Goal: Information Seeking & Learning: Find specific fact

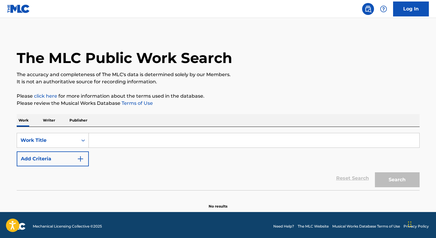
click at [111, 140] on input "Search Form" at bounding box center [254, 140] width 331 height 14
paste input "QUEIMANDO ICE"
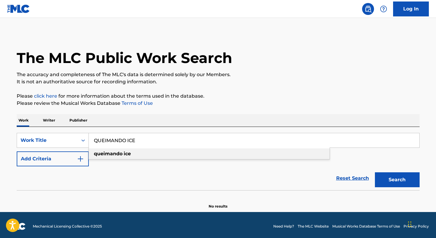
click at [113, 152] on strong "queimando" at bounding box center [108, 154] width 29 height 6
type input "queimando ice"
click at [386, 175] on button "Search" at bounding box center [397, 179] width 45 height 15
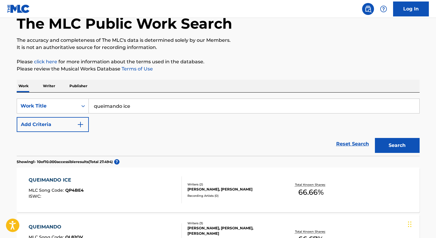
scroll to position [39, 0]
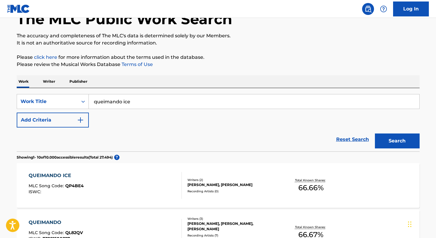
click at [48, 77] on p "Writer" at bounding box center [49, 81] width 16 height 13
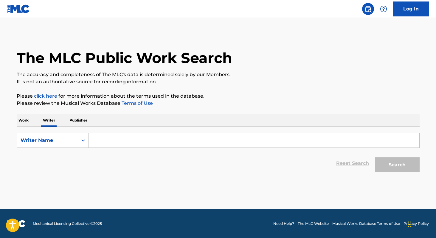
click at [108, 143] on input "Search Form" at bounding box center [254, 140] width 331 height 14
paste input "[PERSON_NAME]"
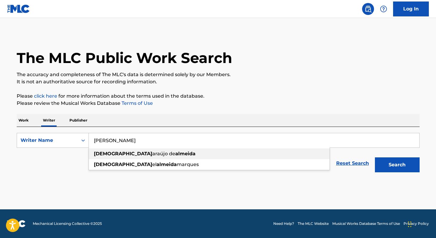
click at [152, 152] on span "araújo de" at bounding box center [163, 154] width 23 height 6
type input "[PERSON_NAME]"
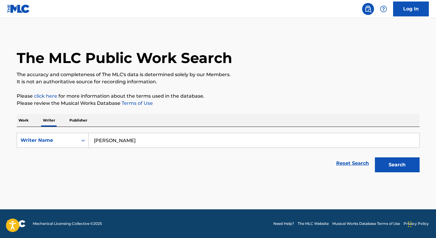
click at [388, 166] on button "Search" at bounding box center [397, 164] width 45 height 15
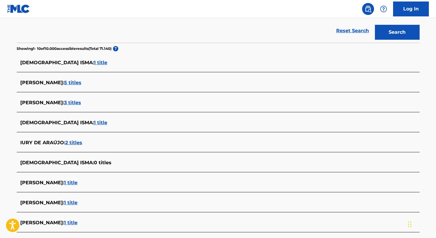
scroll to position [166, 0]
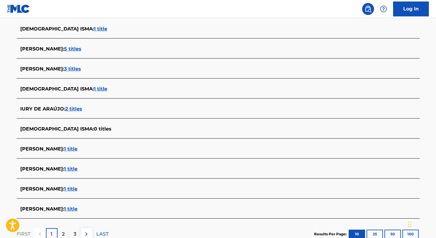
click at [81, 68] on span "3 titles" at bounding box center [72, 69] width 17 height 6
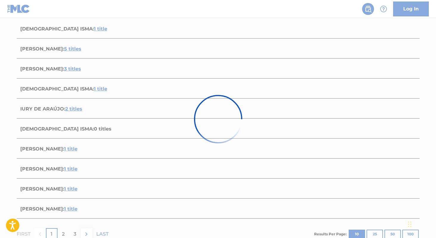
scroll to position [162, 0]
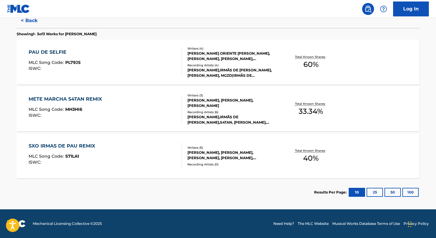
click at [312, 73] on div "PAU DE SELFIE MLC Song Code : PL79J5 ISWC : Writers ( 4 ) [PERSON_NAME] ORIENTE…" at bounding box center [218, 62] width 403 height 45
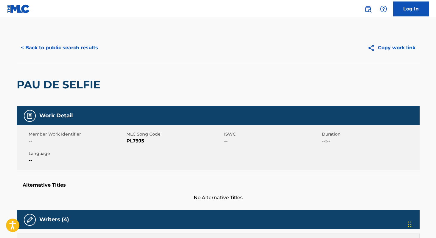
click at [45, 43] on button "< Back to public search results" at bounding box center [60, 47] width 86 height 15
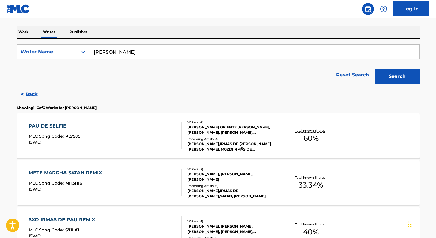
scroll to position [132, 0]
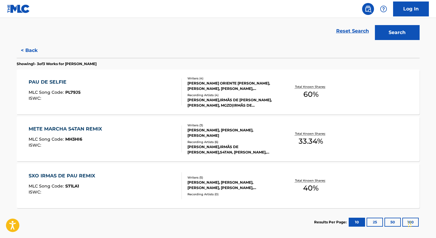
click at [312, 146] on span "33.34 %" at bounding box center [311, 141] width 24 height 11
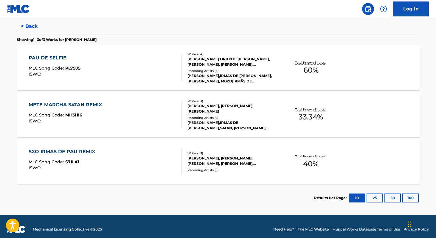
scroll to position [162, 0]
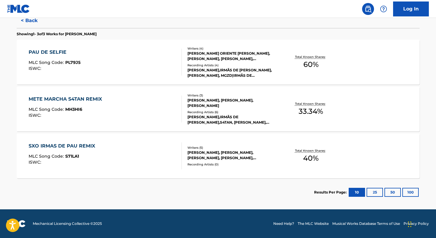
click at [306, 157] on span "40 %" at bounding box center [311, 158] width 16 height 11
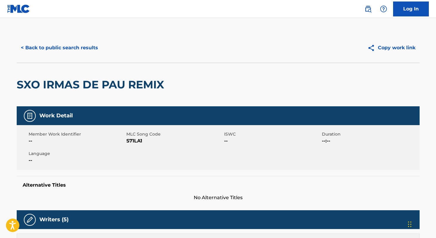
click at [34, 50] on button "< Back to public search results" at bounding box center [60, 47] width 86 height 15
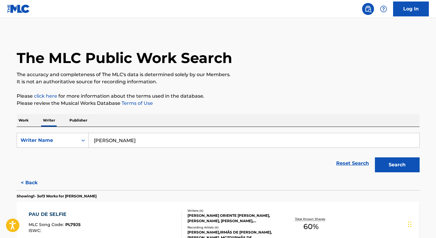
click at [158, 140] on input "[PERSON_NAME]" at bounding box center [254, 140] width 331 height 14
paste input "[PERSON_NAME]"
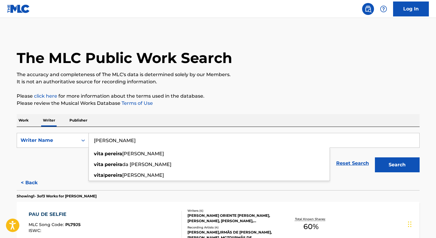
type input "[PERSON_NAME]"
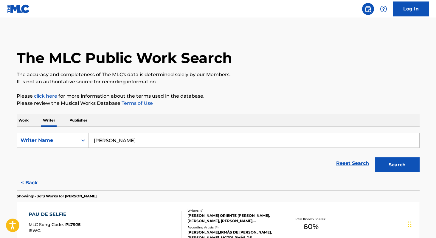
click at [404, 169] on button "Search" at bounding box center [397, 164] width 45 height 15
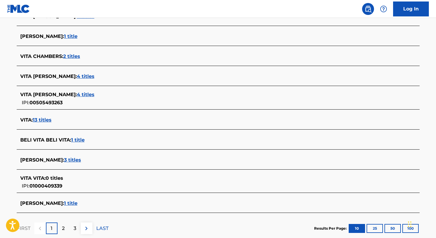
scroll to position [184, 0]
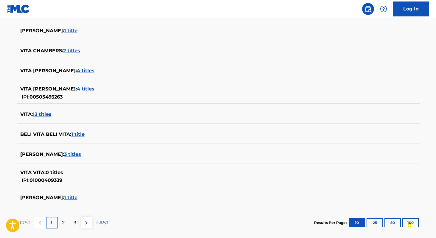
click at [78, 194] on span "1 title" at bounding box center [70, 197] width 13 height 6
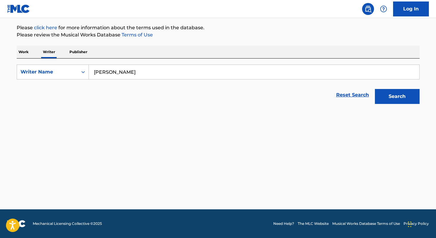
scroll to position [68, 0]
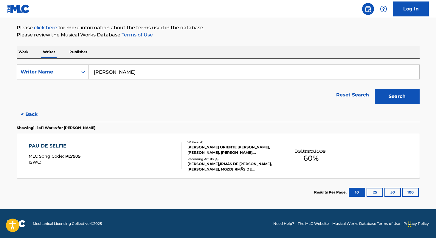
click at [387, 100] on button "Search" at bounding box center [397, 96] width 45 height 15
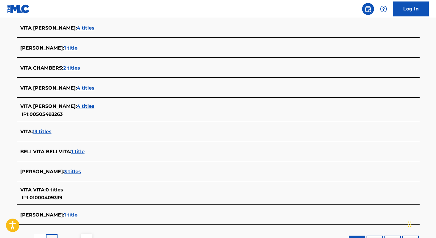
scroll to position [182, 0]
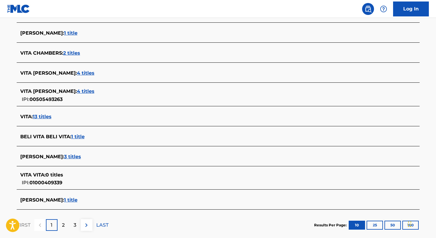
click at [81, 157] on span "3 titles" at bounding box center [72, 157] width 17 height 6
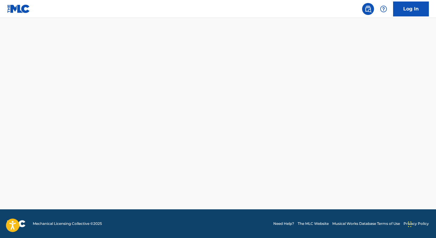
scroll to position [162, 0]
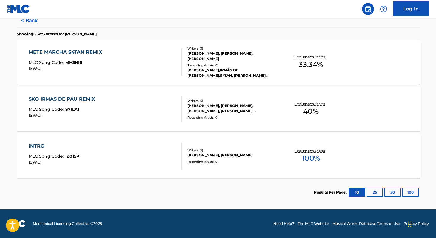
click at [310, 162] on span "100 %" at bounding box center [311, 158] width 18 height 11
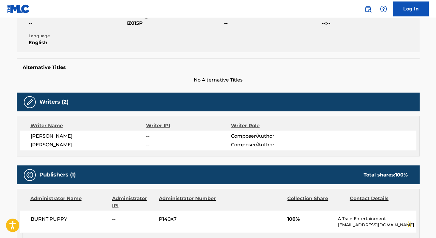
scroll to position [125, 0]
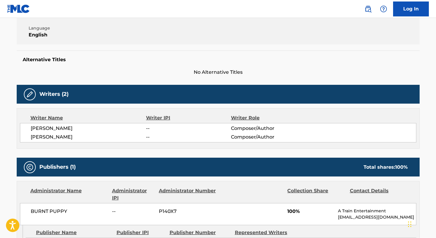
click at [33, 127] on span "[PERSON_NAME]" at bounding box center [89, 128] width 116 height 7
copy div "[PERSON_NAME] -- Composer/Author [PERSON_NAME]"
click at [41, 208] on span "BURNT PUPPY" at bounding box center [69, 211] width 77 height 7
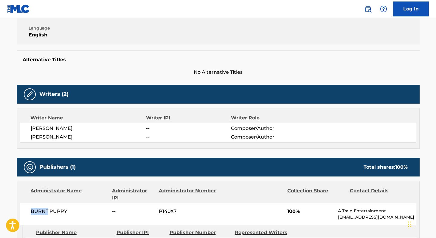
click at [41, 208] on span "BURNT PUPPY" at bounding box center [69, 211] width 77 height 7
copy div "BURNT PUPPY"
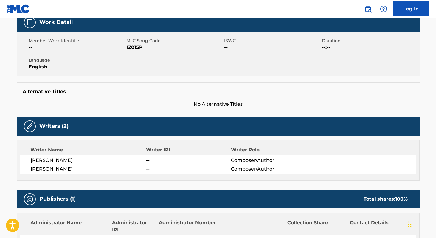
scroll to position [74, 0]
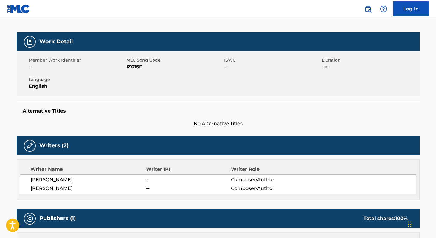
click at [136, 67] on span "IZ015P" at bounding box center [174, 66] width 96 height 7
copy span "IZ015P"
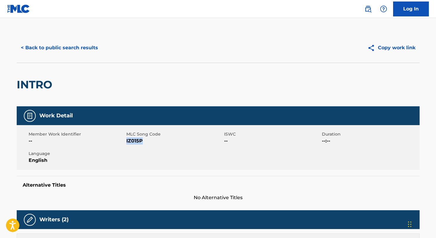
click at [61, 44] on button "< Back to public search results" at bounding box center [60, 47] width 86 height 15
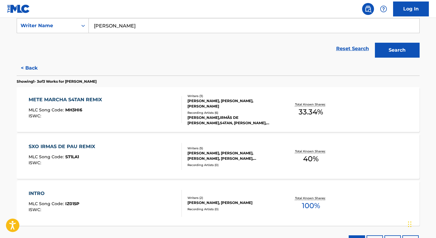
scroll to position [109, 0]
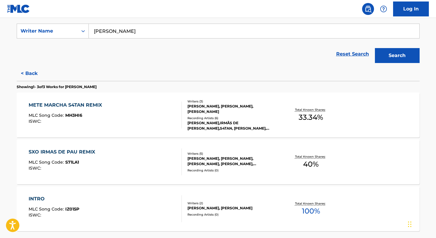
click at [202, 34] on input "[PERSON_NAME]" at bounding box center [254, 31] width 331 height 14
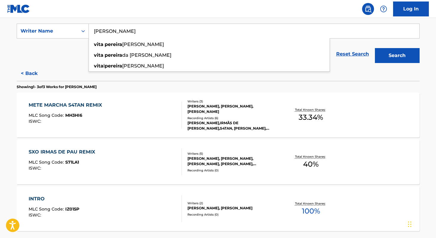
paste input "[PERSON_NAME] Conceição"
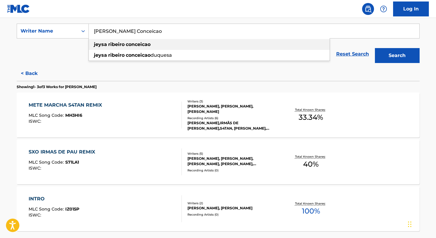
click at [142, 41] on strong "conceicao" at bounding box center [138, 44] width 25 height 6
type input "[PERSON_NAME] conceicao"
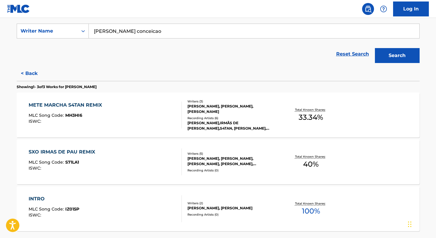
click at [400, 57] on button "Search" at bounding box center [397, 55] width 45 height 15
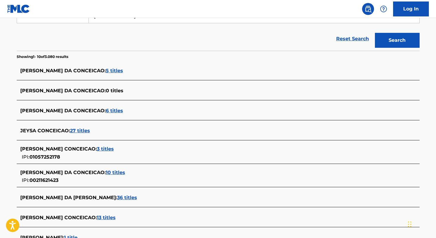
scroll to position [129, 0]
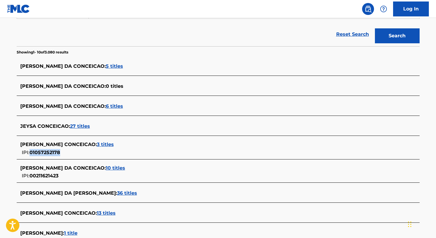
copy span "01057252178"
click at [105, 143] on span "3 titles" at bounding box center [105, 144] width 17 height 6
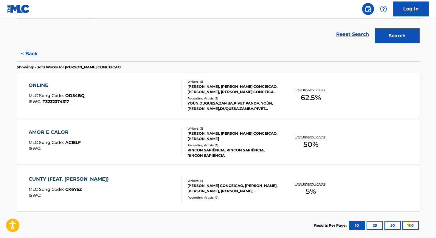
click at [307, 140] on span "50 %" at bounding box center [311, 144] width 15 height 11
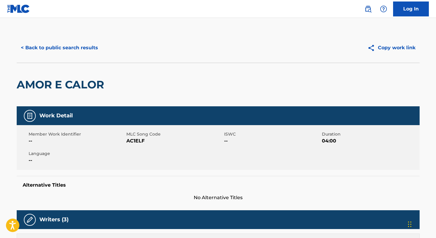
click at [58, 47] on button "< Back to public search results" at bounding box center [60, 47] width 86 height 15
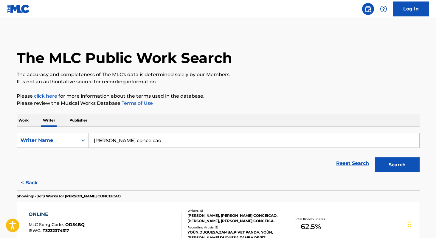
click at [397, 165] on button "Search" at bounding box center [397, 164] width 45 height 15
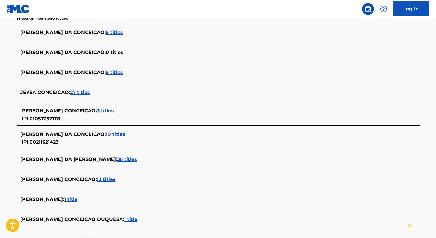
scroll to position [171, 0]
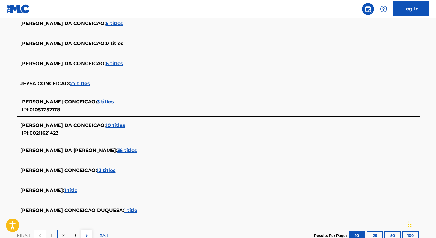
click at [106, 169] on span "13 titles" at bounding box center [106, 170] width 19 height 6
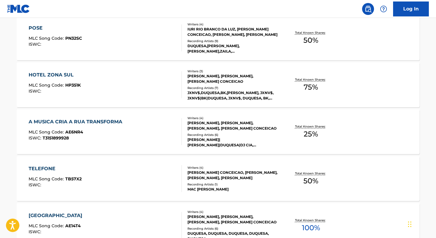
scroll to position [268, 0]
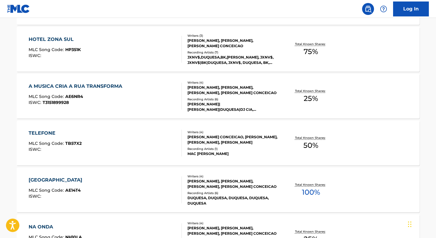
click at [303, 192] on span "100 %" at bounding box center [311, 192] width 18 height 11
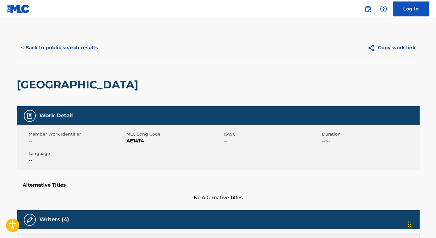
click at [72, 53] on button "< Back to public search results" at bounding box center [60, 47] width 86 height 15
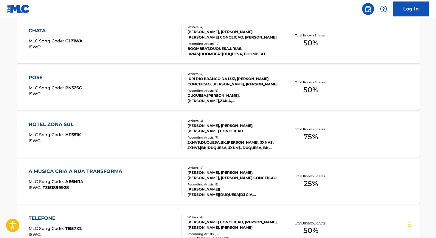
scroll to position [129, 0]
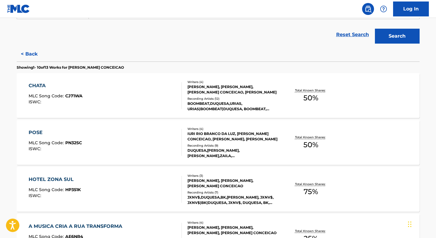
click at [305, 93] on span "50 %" at bounding box center [311, 97] width 15 height 11
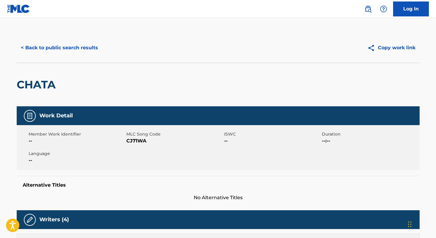
click at [57, 53] on button "< Back to public search results" at bounding box center [60, 47] width 86 height 15
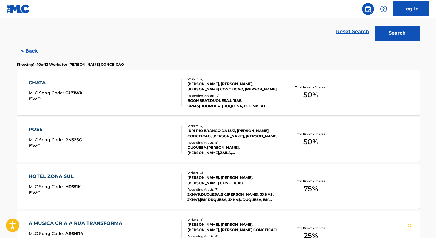
scroll to position [135, 0]
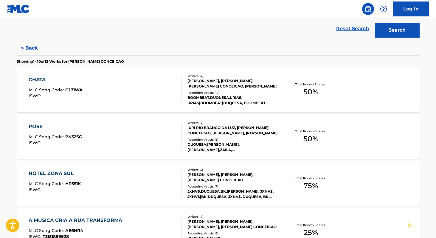
click at [306, 183] on span "75 %" at bounding box center [311, 185] width 14 height 11
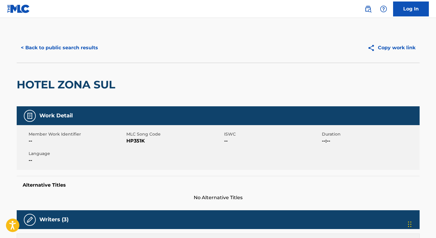
click at [39, 44] on button "< Back to public search results" at bounding box center [60, 47] width 86 height 15
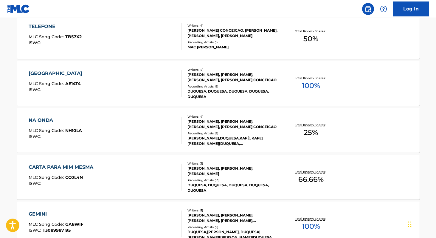
scroll to position [375, 0]
click at [303, 223] on span "100 %" at bounding box center [311, 225] width 18 height 11
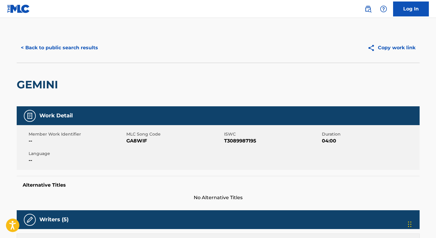
click at [53, 44] on button "< Back to public search results" at bounding box center [60, 47] width 86 height 15
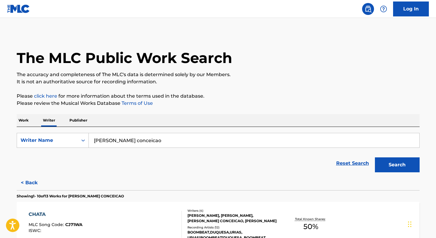
click at [27, 114] on p "Work" at bounding box center [24, 120] width 14 height 13
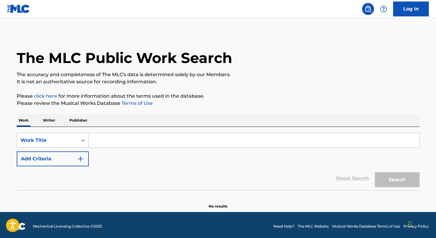
click at [150, 143] on input "Search Form" at bounding box center [254, 140] width 331 height 14
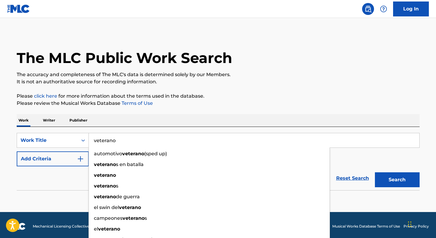
type input "veterano"
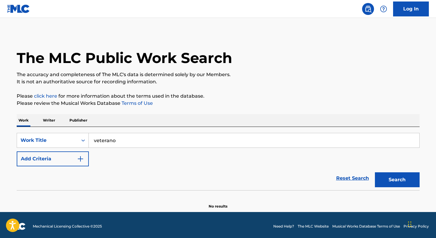
click at [215, 112] on div "The MLC Public Work Search The accuracy and completeness of The MLC's data is d…" at bounding box center [219, 121] width 418 height 176
click at [58, 156] on button "Add Criteria" at bounding box center [53, 158] width 72 height 15
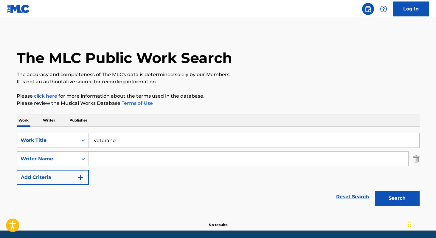
click at [113, 154] on input "Search Form" at bounding box center [249, 159] width 320 height 14
paste input "[PERSON_NAME]"
type input "[PERSON_NAME]"
click at [375, 191] on button "Search" at bounding box center [397, 198] width 45 height 15
click at [45, 118] on p "Writer" at bounding box center [49, 120] width 16 height 13
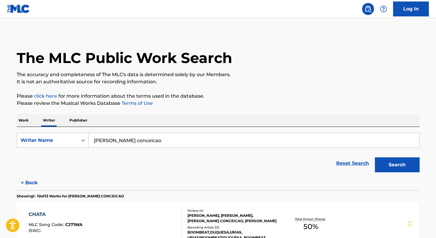
click at [165, 138] on input "[PERSON_NAME] conceicao" at bounding box center [254, 140] width 331 height 14
paste input "[PERSON_NAME]"
click at [390, 166] on button "Search" at bounding box center [397, 164] width 45 height 15
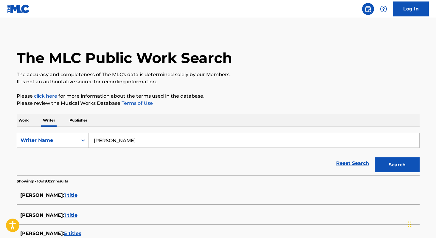
click at [196, 140] on input "[PERSON_NAME]" at bounding box center [254, 140] width 331 height 14
paste input "[PERSON_NAME]"
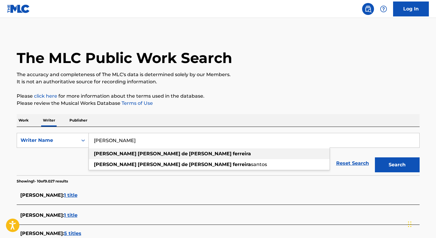
click at [164, 157] on div "[PERSON_NAME]" at bounding box center [209, 153] width 241 height 11
type input "[PERSON_NAME]"
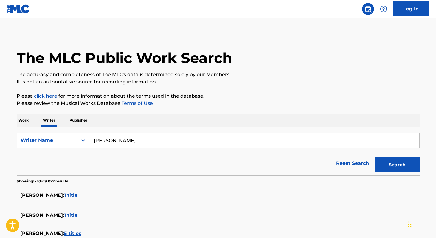
click at [397, 170] on button "Search" at bounding box center [397, 164] width 45 height 15
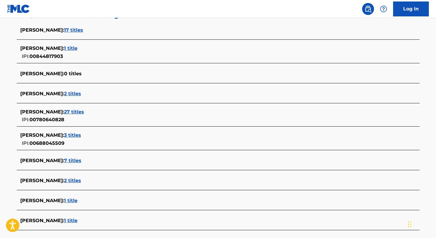
scroll to position [178, 0]
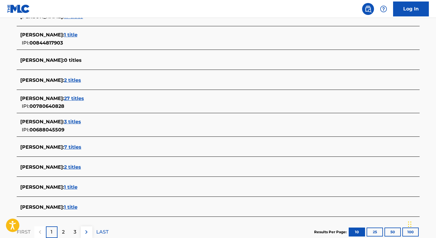
click at [81, 149] on span "7 titles" at bounding box center [72, 147] width 17 height 6
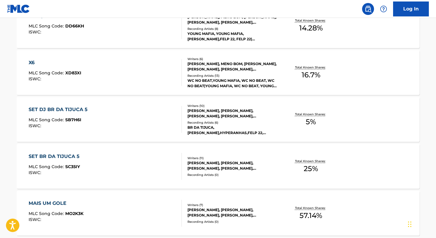
scroll to position [252, 0]
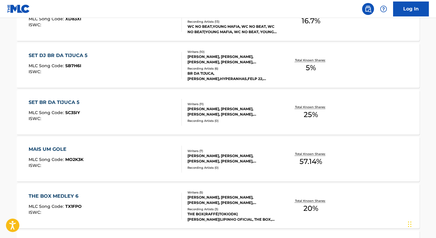
click at [306, 205] on span "20 %" at bounding box center [311, 208] width 15 height 11
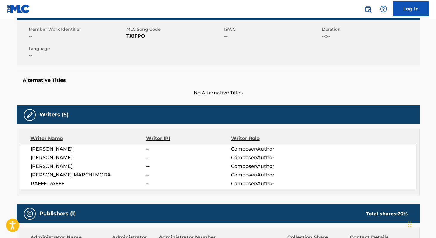
scroll to position [99, 0]
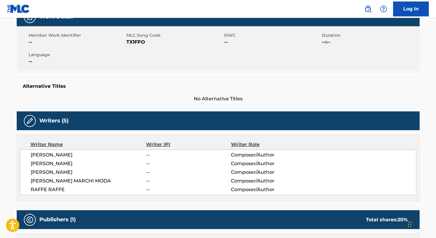
click at [137, 43] on span "TX1FPO" at bounding box center [174, 41] width 96 height 7
copy span "TX1FPO"
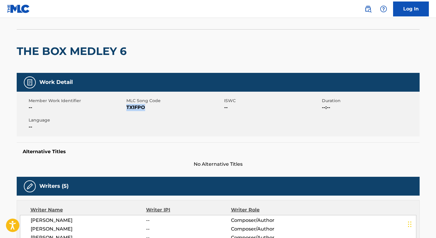
scroll to position [0, 0]
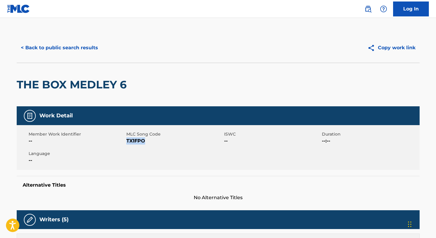
click at [73, 48] on button "< Back to public search results" at bounding box center [60, 47] width 86 height 15
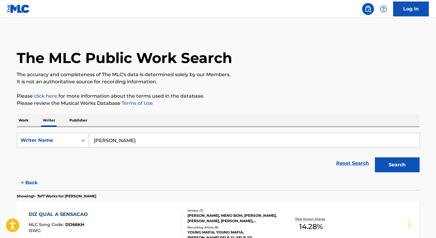
click at [186, 144] on input "[PERSON_NAME]" at bounding box center [254, 140] width 331 height 14
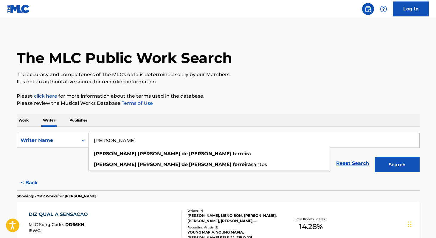
paste input "[PERSON_NAME] Da Silv"
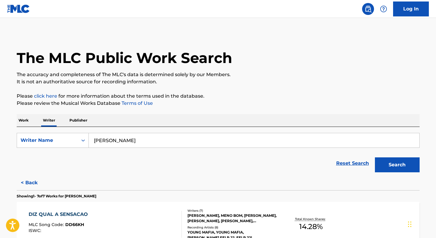
type input "[PERSON_NAME]"
click at [205, 139] on input "[PERSON_NAME]" at bounding box center [254, 140] width 331 height 14
click at [23, 120] on p "Work" at bounding box center [24, 120] width 14 height 13
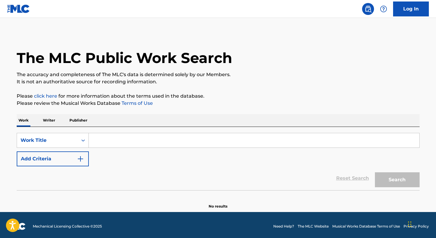
click at [137, 142] on input "Search Form" at bounding box center [254, 140] width 331 height 14
paste input "Vai Tomar Madeira"
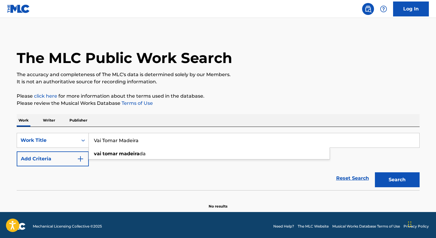
type input "Vai Tomar Madeira"
click at [50, 121] on p "Writer" at bounding box center [49, 120] width 16 height 13
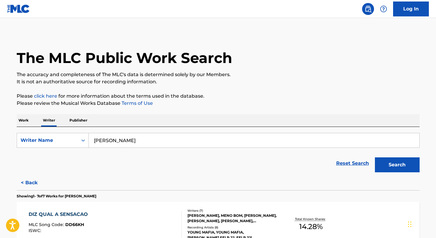
click at [181, 136] on input "[PERSON_NAME]" at bounding box center [254, 140] width 331 height 14
click at [184, 144] on input "[PERSON_NAME]" at bounding box center [254, 140] width 331 height 14
paste input "[PERSON_NAME]"
click at [144, 149] on div "[PERSON_NAME]" at bounding box center [209, 153] width 241 height 11
type input "[PERSON_NAME]"
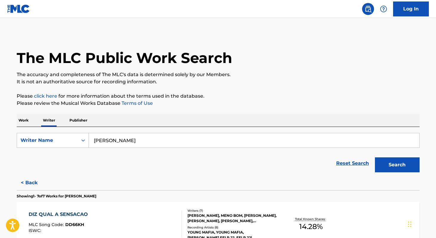
click at [406, 158] on button "Search" at bounding box center [397, 164] width 45 height 15
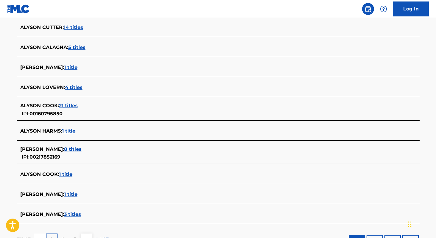
scroll to position [188, 0]
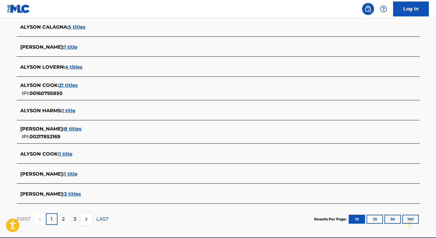
click at [81, 194] on span "3 titles" at bounding box center [72, 194] width 17 height 6
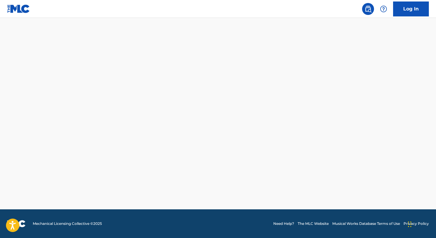
scroll to position [162, 0]
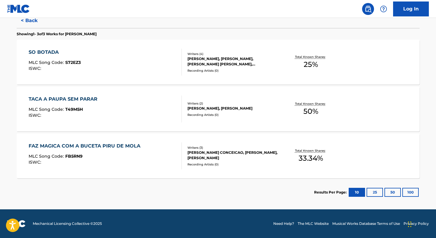
click at [313, 164] on div "Total Known Shares: 33.34 %" at bounding box center [311, 156] width 67 height 18
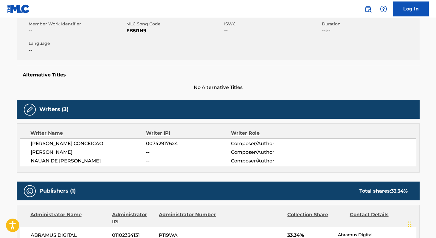
scroll to position [76, 0]
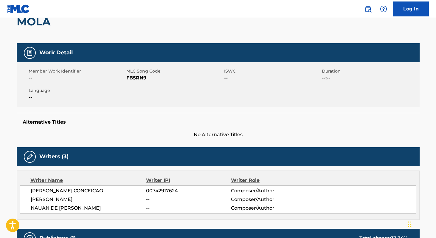
click at [134, 76] on span "FB5RN9" at bounding box center [174, 77] width 96 height 7
copy span "FB5RN9"
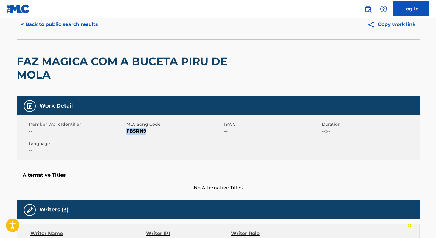
scroll to position [0, 0]
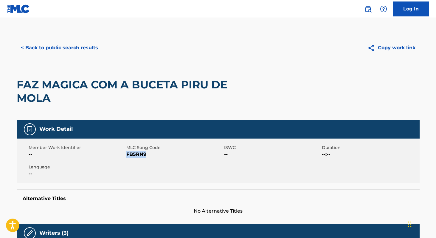
click at [46, 45] on button "< Back to public search results" at bounding box center [60, 47] width 86 height 15
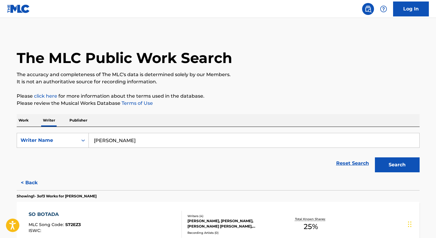
click at [174, 137] on input "[PERSON_NAME]" at bounding box center [254, 140] width 331 height 14
paste input "[PERSON_NAME]"
paste input "Caio Temponi"
type input "Caio Temponi"
click at [24, 120] on p "Work" at bounding box center [24, 120] width 14 height 13
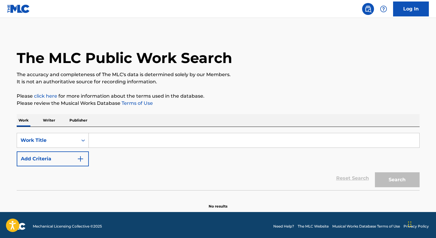
click at [132, 144] on input "Search Form" at bounding box center [254, 140] width 331 height 14
paste input "APOSTAR EM VOCÊ"
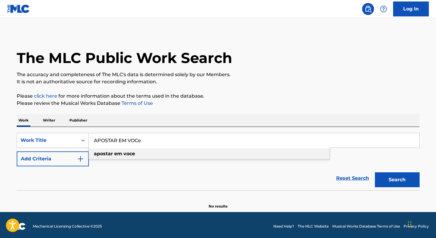
click at [120, 156] on strong "em" at bounding box center [118, 154] width 8 height 6
type input "apostar em voce"
click at [395, 180] on button "Search" at bounding box center [397, 179] width 45 height 15
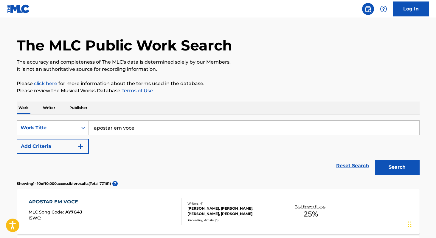
scroll to position [13, 0]
click at [307, 214] on span "25 %" at bounding box center [311, 213] width 14 height 11
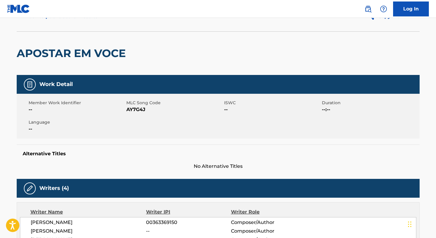
scroll to position [109, 0]
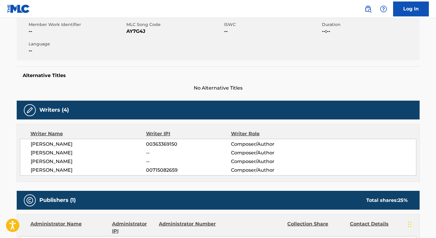
click at [157, 144] on span "00363369150" at bounding box center [188, 143] width 85 height 7
copy span "00363369150"
click at [171, 171] on span "00715082659" at bounding box center [188, 169] width 85 height 7
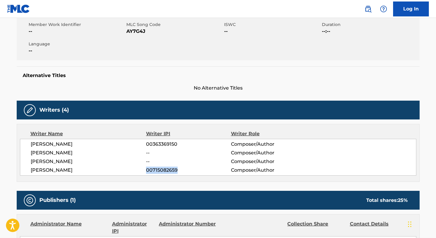
copy span "00715082659"
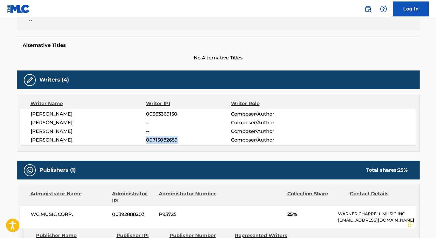
scroll to position [112, 0]
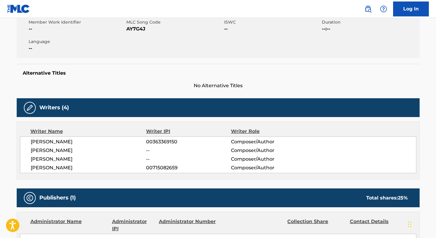
click at [134, 27] on span "AY7G4J" at bounding box center [174, 28] width 96 height 7
copy span "AY7G4J"
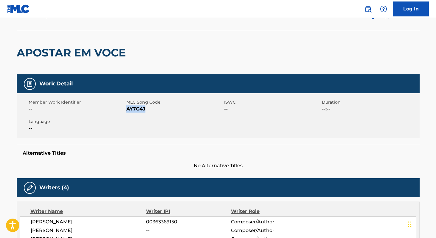
scroll to position [0, 0]
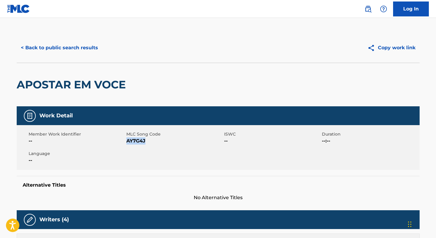
click at [55, 41] on button "< Back to public search results" at bounding box center [60, 47] width 86 height 15
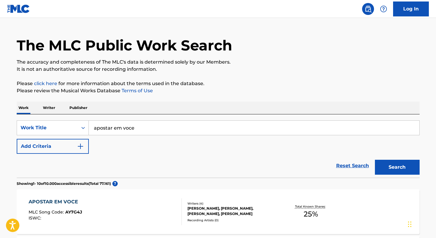
click at [135, 126] on input "apostar em voce" at bounding box center [254, 127] width 331 height 14
paste input "Mama [PERSON_NAME]"
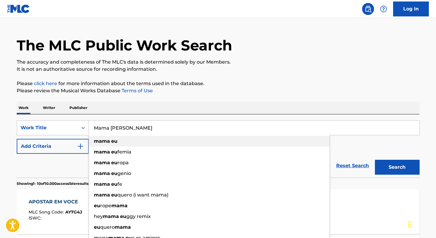
click at [113, 144] on div "mama eu" at bounding box center [209, 141] width 241 height 11
type input "mama eu"
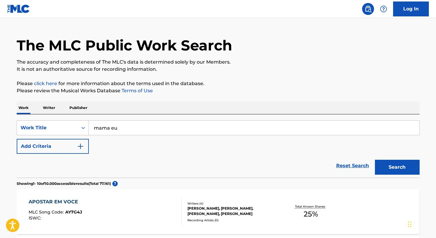
click at [391, 166] on button "Search" at bounding box center [397, 167] width 45 height 15
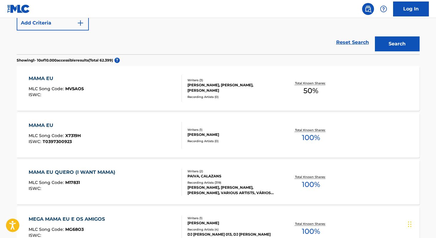
scroll to position [139, 0]
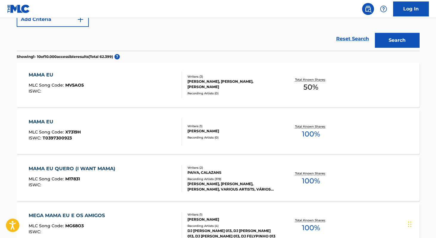
click at [314, 87] on span "50 %" at bounding box center [311, 87] width 15 height 11
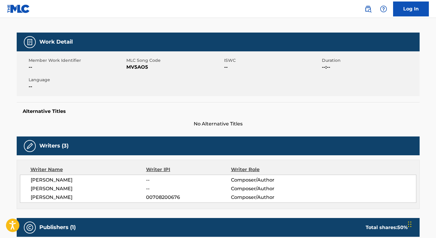
scroll to position [143, 0]
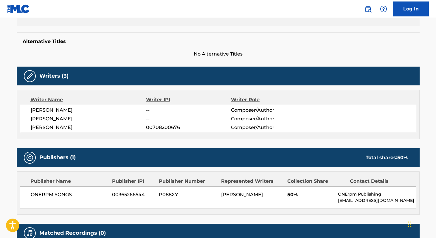
click at [38, 192] on span "ONERPM SONGS" at bounding box center [69, 194] width 77 height 7
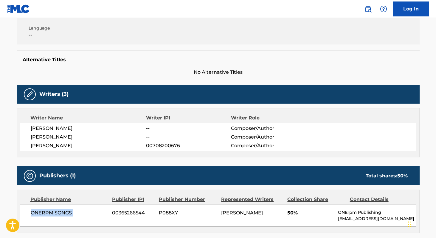
scroll to position [93, 0]
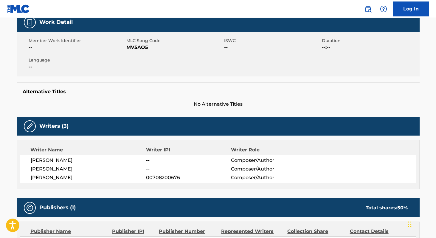
click at [137, 47] on span "MV5AO5" at bounding box center [174, 47] width 96 height 7
click at [37, 157] on span "[PERSON_NAME]" at bounding box center [89, 160] width 116 height 7
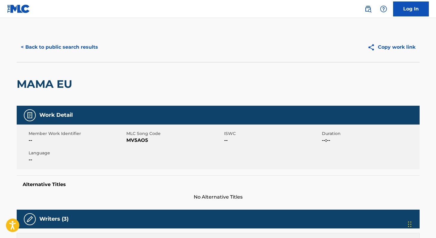
scroll to position [0, 0]
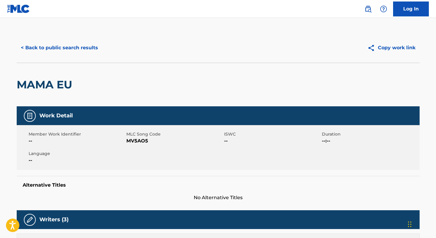
click at [93, 48] on button "< Back to public search results" at bounding box center [60, 47] width 86 height 15
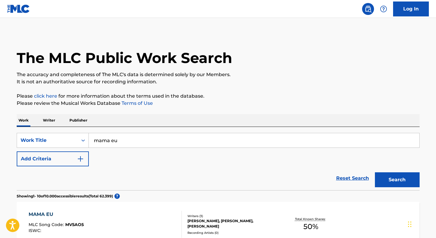
click at [136, 131] on div "SearchWithCriteriaeedd67bc-9d9c-4345-aba7-d0246c2a225a Work Title mama eu Add C…" at bounding box center [218, 158] width 403 height 63
click at [132, 134] on input "mama eu" at bounding box center [254, 140] width 331 height 14
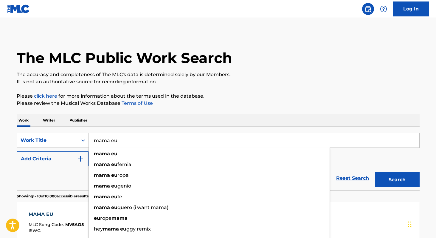
paste input "Cai de Perna Aberta 2"
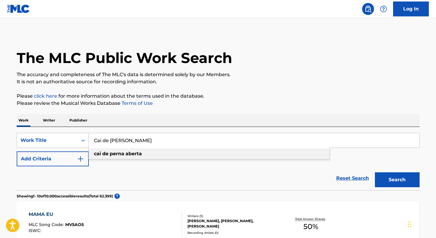
click at [122, 154] on strong "perna" at bounding box center [117, 154] width 15 height 6
type input "cai de perna aberta"
click at [401, 182] on button "Search" at bounding box center [397, 179] width 45 height 15
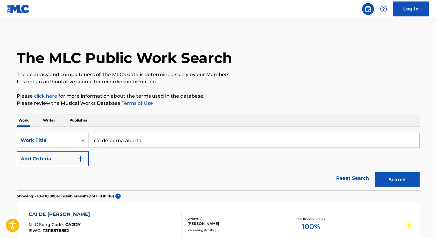
click at [49, 118] on p "Writer" at bounding box center [49, 120] width 16 height 13
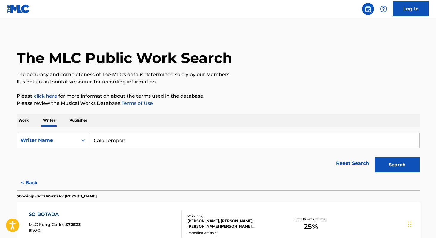
click at [198, 143] on input "Caio Temponi" at bounding box center [254, 140] width 331 height 14
paste input "Gordinho Bolado"
type input "Gordinho Bolado"
click at [25, 117] on p "Work" at bounding box center [24, 120] width 14 height 13
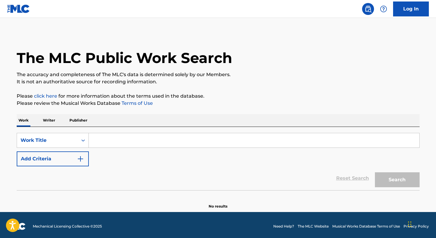
click at [137, 137] on input "Search Form" at bounding box center [254, 140] width 331 height 14
paste input "cai de perna aberta"
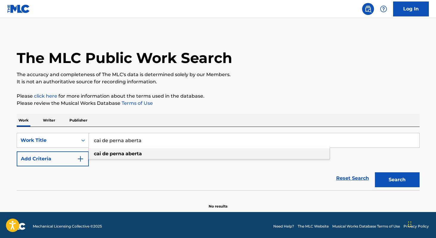
type input "cai de perna aberta"
click at [140, 151] on strong "aberta" at bounding box center [134, 154] width 16 height 6
click at [401, 175] on button "Search" at bounding box center [397, 179] width 45 height 15
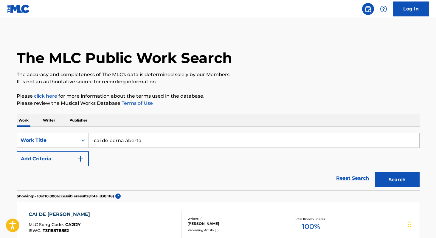
click at [302, 226] on span "100 %" at bounding box center [311, 226] width 18 height 11
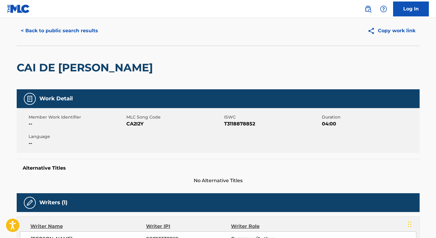
scroll to position [45, 0]
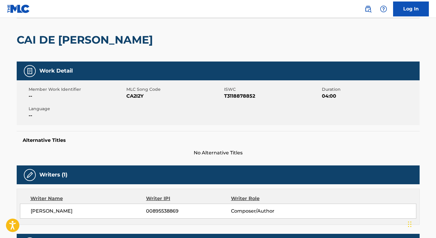
click at [139, 93] on span "CA2I2Y" at bounding box center [174, 95] width 96 height 7
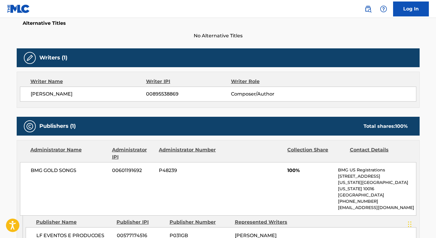
click at [41, 94] on span "[PERSON_NAME]" at bounding box center [89, 93] width 116 height 7
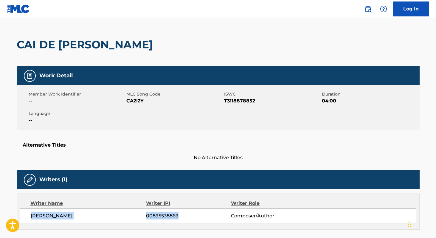
scroll to position [0, 0]
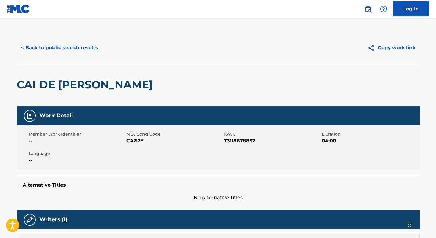
click at [69, 48] on button "< Back to public search results" at bounding box center [60, 47] width 86 height 15
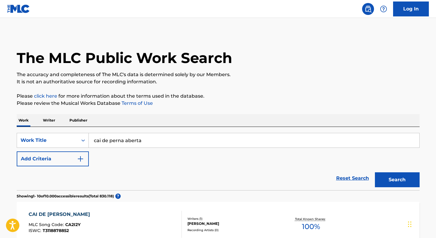
click at [154, 142] on input "cai de perna aberta" at bounding box center [254, 140] width 331 height 14
paste input "Senta Olhando Pra Mim"
type input "Senta Olhando Pra Mim"
click at [54, 120] on p "Writer" at bounding box center [49, 120] width 16 height 13
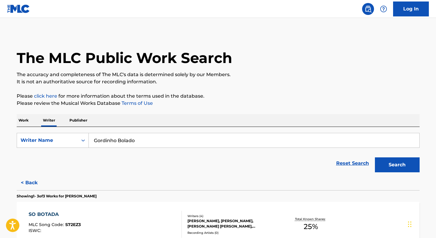
click at [154, 143] on input "Gordinho Bolado" at bounding box center [254, 140] width 331 height 14
paste input "[PERSON_NAME] do Amaral"
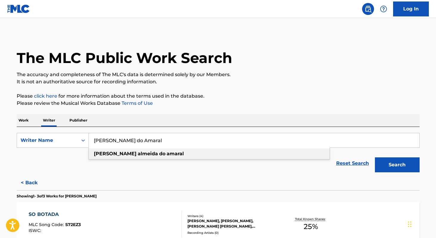
click at [159, 154] on strong "do" at bounding box center [162, 154] width 6 height 6
type input "[PERSON_NAME]"
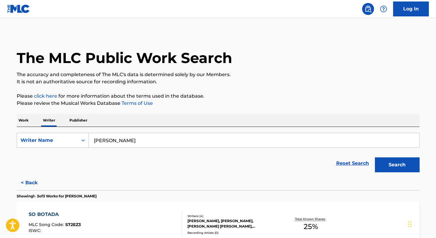
click at [391, 164] on button "Search" at bounding box center [397, 164] width 45 height 15
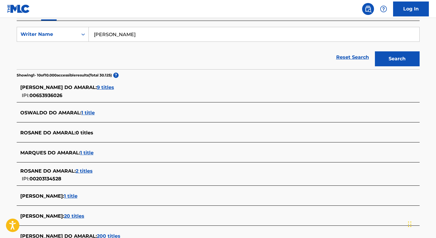
scroll to position [139, 0]
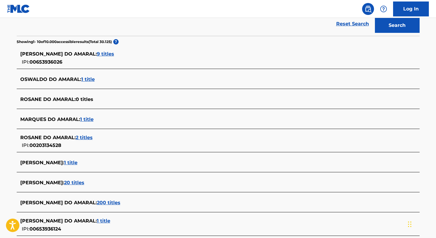
click at [120, 202] on span "200 titles" at bounding box center [109, 203] width 24 height 6
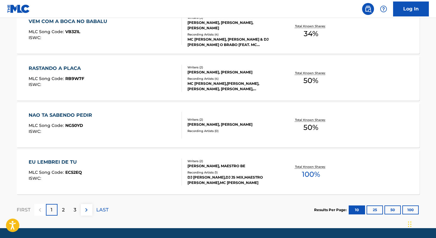
scroll to position [492, 0]
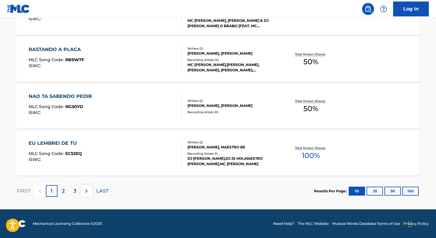
click at [409, 191] on button "100" at bounding box center [411, 190] width 16 height 9
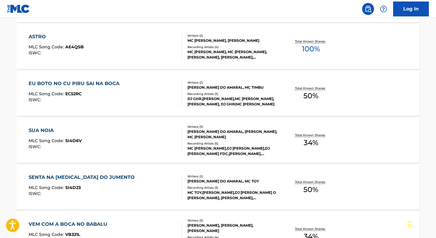
scroll to position [20, 0]
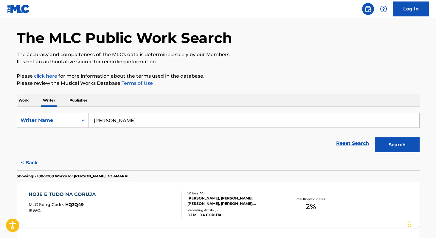
click at [208, 126] on input "[PERSON_NAME]" at bounding box center [254, 120] width 331 height 14
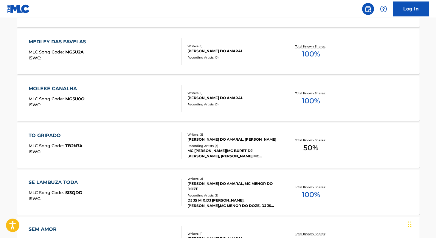
scroll to position [1984, 0]
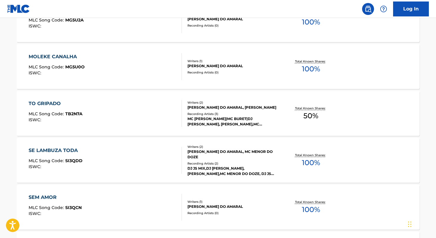
click at [316, 69] on span "100 %" at bounding box center [311, 69] width 18 height 11
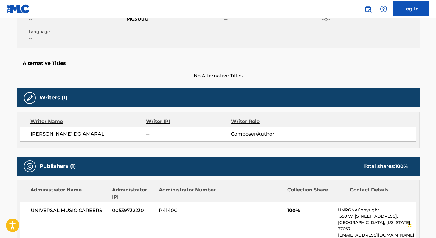
scroll to position [8, 0]
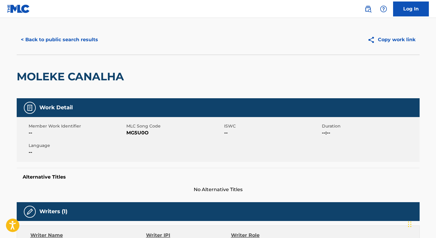
click at [134, 132] on span "MG5U0O" at bounding box center [174, 132] width 96 height 7
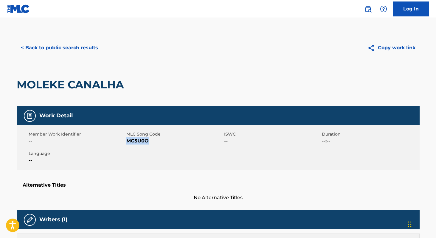
click at [39, 47] on button "< Back to public search results" at bounding box center [60, 47] width 86 height 15
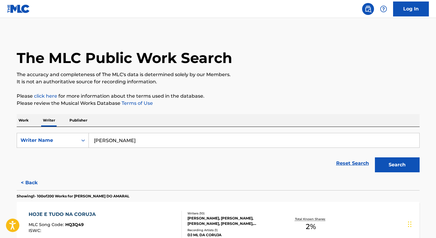
click at [188, 137] on input "[PERSON_NAME]" at bounding box center [254, 140] width 331 height 14
paste input "[PERSON_NAME]"
click at [145, 152] on strong "oliveira" at bounding box center [139, 154] width 18 height 6
type input "[PERSON_NAME]"
click at [406, 165] on button "Search" at bounding box center [397, 164] width 45 height 15
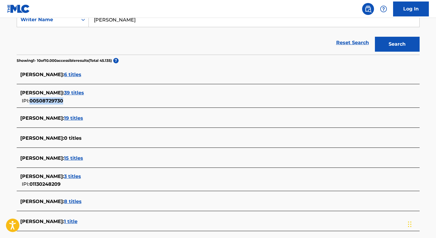
scroll to position [121, 0]
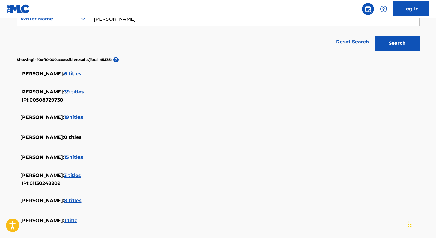
click at [84, 92] on span "39 titles" at bounding box center [74, 92] width 20 height 6
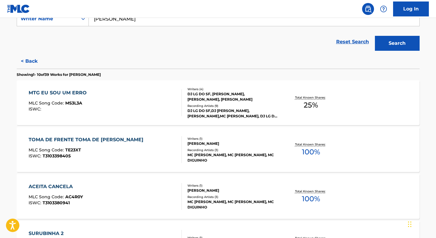
click at [311, 162] on div "TOMA DE FRENTE TOMA DE COSTAS MLC Song Code : TE23XT ISWC : T3103398405 Writers…" at bounding box center [218, 149] width 403 height 45
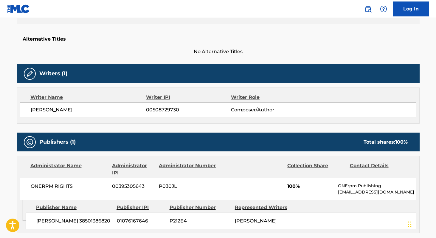
scroll to position [184, 0]
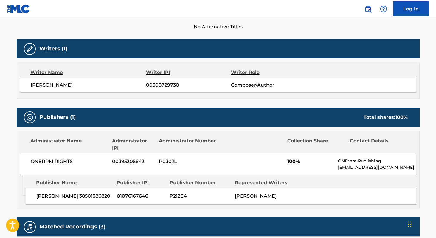
click at [43, 158] on span "ONERPM RIGHTS" at bounding box center [69, 161] width 77 height 7
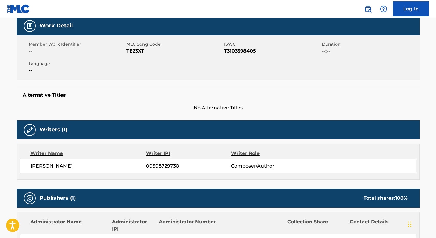
scroll to position [0, 0]
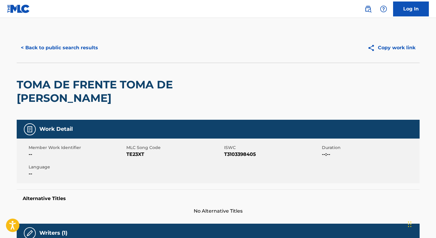
click at [131, 151] on span "TE23XT" at bounding box center [174, 154] width 96 height 7
click at [75, 52] on button "< Back to public search results" at bounding box center [60, 47] width 86 height 15
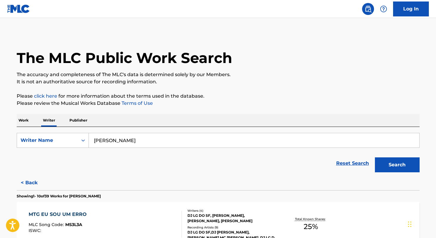
click at [29, 124] on p "Work" at bounding box center [24, 120] width 14 height 13
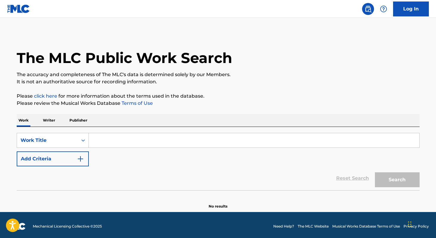
click at [126, 136] on input "Search Form" at bounding box center [254, 140] width 331 height 14
paste input "Princípios de um Campeão"
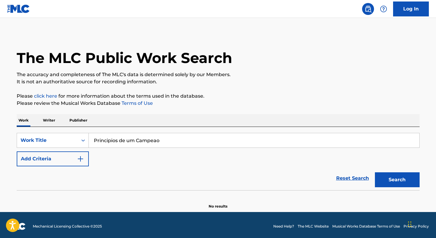
type input "Principios de um Campeao"
click at [50, 121] on p "Writer" at bounding box center [49, 120] width 16 height 13
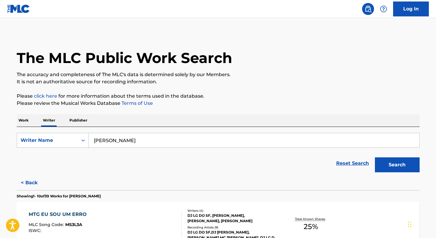
click at [200, 141] on input "[PERSON_NAME]" at bounding box center [254, 140] width 331 height 14
paste input "[PERSON_NAME]"
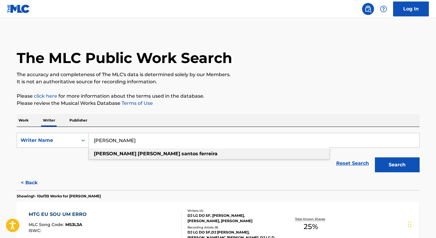
click at [198, 154] on span "Search Form" at bounding box center [198, 154] width 1 height 6
type input "[PERSON_NAME]"
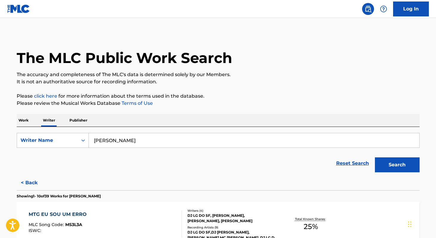
click at [402, 166] on button "Search" at bounding box center [397, 164] width 45 height 15
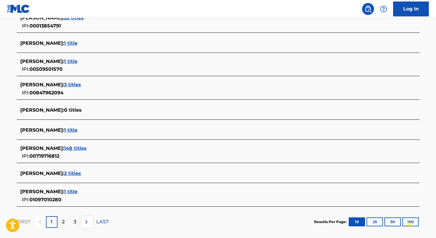
scroll to position [196, 0]
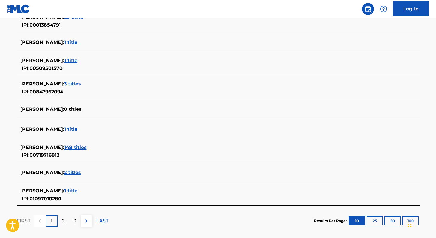
click at [87, 147] on span "148 titles" at bounding box center [75, 147] width 23 height 6
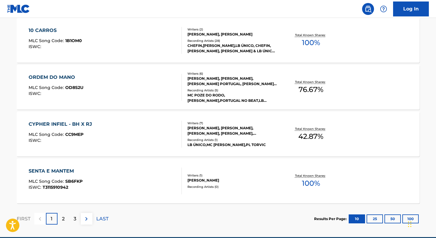
scroll to position [492, 0]
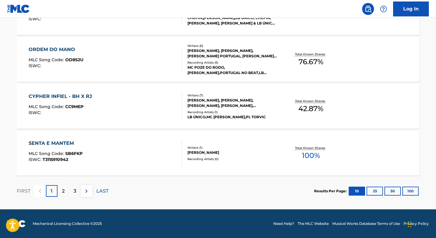
click at [408, 193] on button "100" at bounding box center [411, 190] width 16 height 9
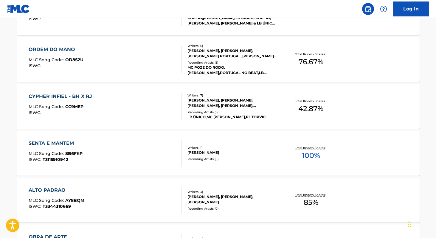
click at [307, 205] on span "85 %" at bounding box center [311, 202] width 15 height 11
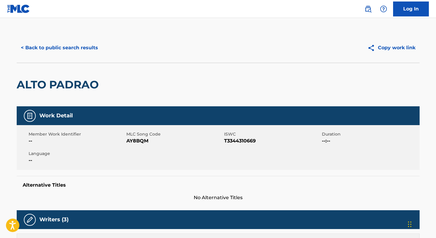
click at [137, 140] on span "AY8BQM" at bounding box center [174, 140] width 96 height 7
click at [72, 53] on button "< Back to public search results" at bounding box center [60, 47] width 86 height 15
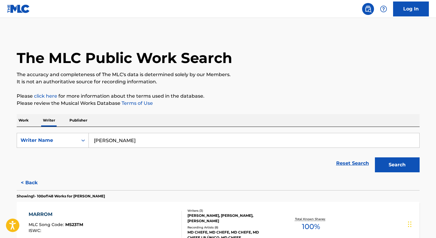
click at [175, 143] on input "[PERSON_NAME]" at bounding box center [254, 140] width 331 height 14
paste input "[PERSON_NAME]"
click at [375, 157] on button "Search" at bounding box center [397, 164] width 45 height 15
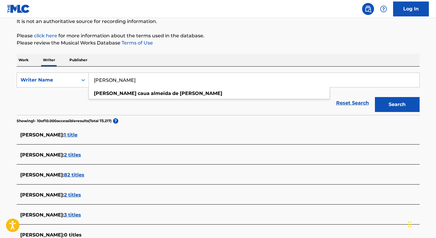
scroll to position [2, 0]
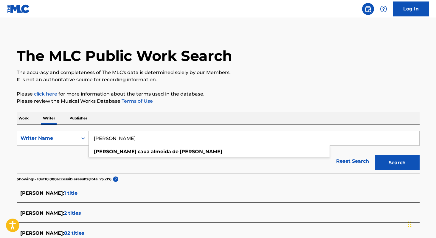
click at [216, 134] on input "[PERSON_NAME]" at bounding box center [254, 138] width 331 height 14
paste input "[PERSON_NAME] da Silv"
type input "[PERSON_NAME]"
click at [375, 155] on button "Search" at bounding box center [397, 162] width 45 height 15
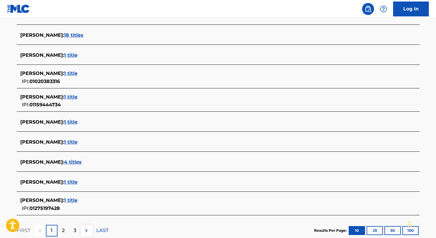
scroll to position [179, 0]
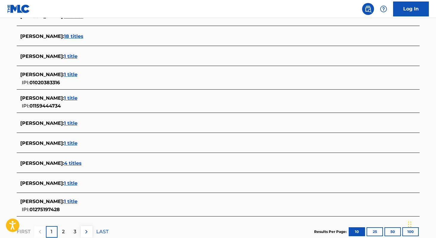
click at [78, 125] on span "1 title" at bounding box center [70, 123] width 13 height 6
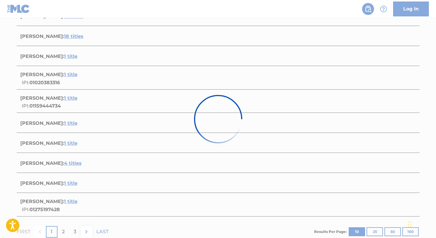
scroll to position [68, 0]
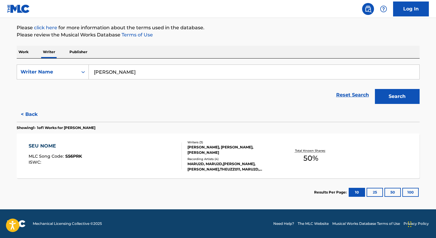
click at [312, 160] on span "50 %" at bounding box center [311, 158] width 15 height 11
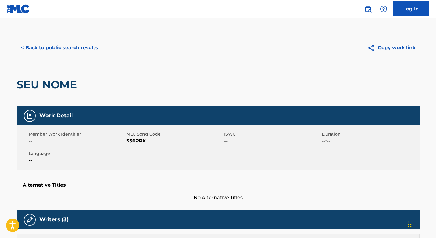
click at [66, 52] on button "< Back to public search results" at bounding box center [60, 47] width 86 height 15
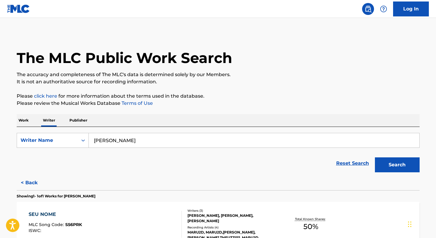
click at [162, 135] on input "[PERSON_NAME]" at bounding box center [254, 140] width 331 height 14
paste input "[PERSON_NAME], Dj Martins 011"
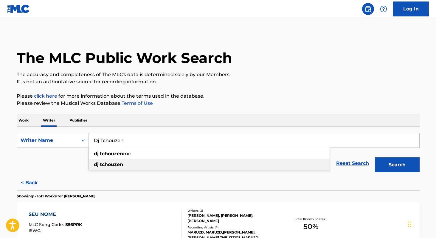
click at [115, 163] on strong "tchouzen" at bounding box center [111, 164] width 23 height 6
type input "dj [PERSON_NAME]"
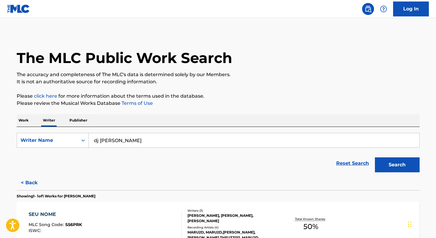
click at [380, 165] on button "Search" at bounding box center [397, 164] width 45 height 15
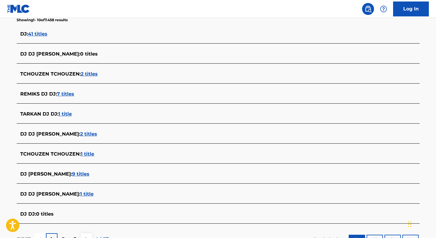
scroll to position [162, 0]
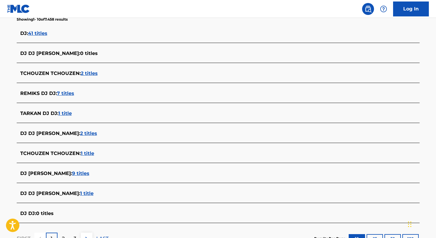
click at [72, 174] on span "9 titles" at bounding box center [80, 173] width 17 height 6
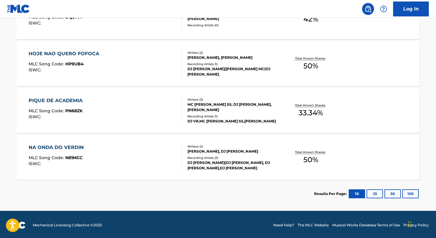
scroll to position [443, 0]
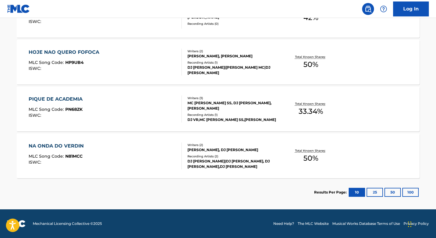
click at [311, 84] on div "HOJE NAO QUERO FOFOCA MLC Song Code : HP9UB4 ISWC : Writers ( 2 ) [PERSON_NAME]…" at bounding box center [218, 62] width 403 height 45
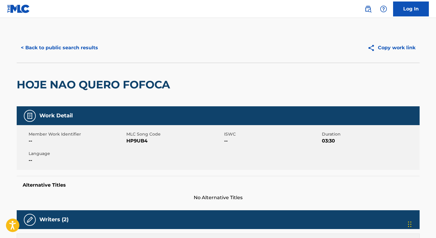
click at [63, 49] on button "< Back to public search results" at bounding box center [60, 47] width 86 height 15
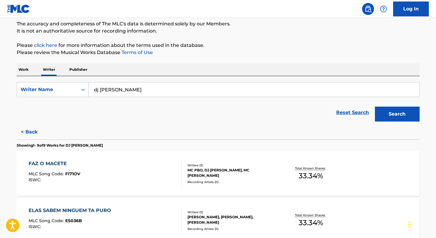
scroll to position [53, 0]
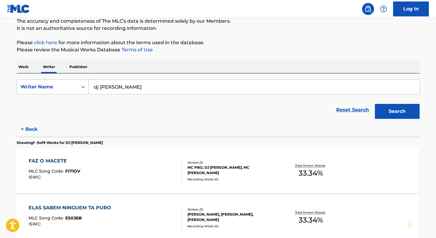
click at [297, 174] on div "Total Known Shares: 33.34 %" at bounding box center [311, 171] width 67 height 18
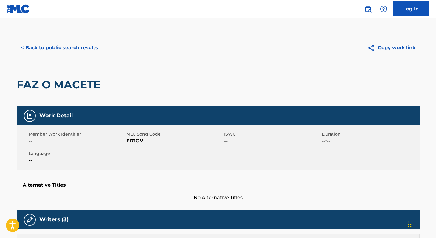
click at [75, 47] on button "< Back to public search results" at bounding box center [60, 47] width 86 height 15
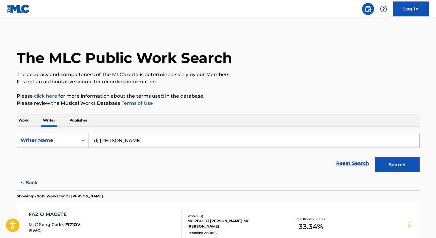
click at [131, 141] on input "dj [PERSON_NAME]" at bounding box center [254, 140] width 331 height 14
paste input "[PERSON_NAME], Dj Martins 011"
click at [132, 155] on div "dj [PERSON_NAME] 011" at bounding box center [209, 153] width 241 height 11
type input "dj [PERSON_NAME] 011"
click at [400, 163] on button "Search" at bounding box center [397, 164] width 45 height 15
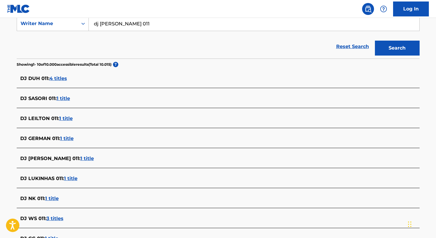
scroll to position [122, 0]
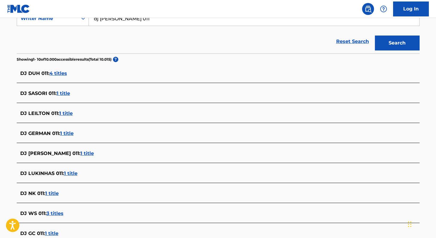
click at [81, 156] on span "1 title" at bounding box center [87, 153] width 13 height 6
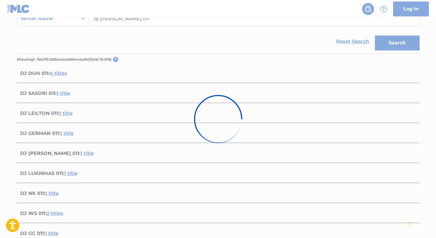
scroll to position [68, 0]
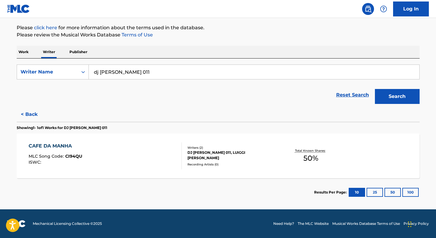
click at [308, 163] on span "50 %" at bounding box center [311, 158] width 15 height 11
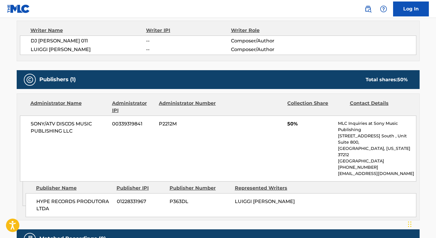
scroll to position [222, 0]
